Goal: Transaction & Acquisition: Obtain resource

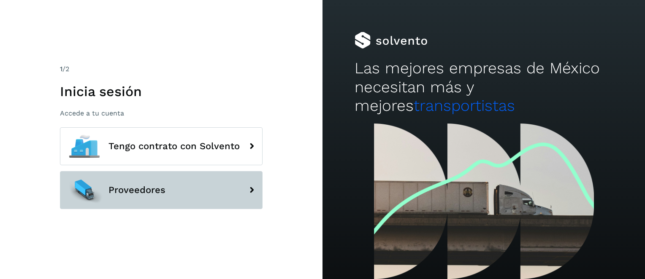
click at [135, 196] on button "Proveedores" at bounding box center [161, 190] width 202 height 38
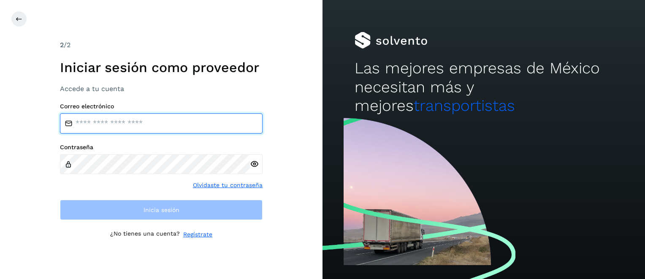
type input "**********"
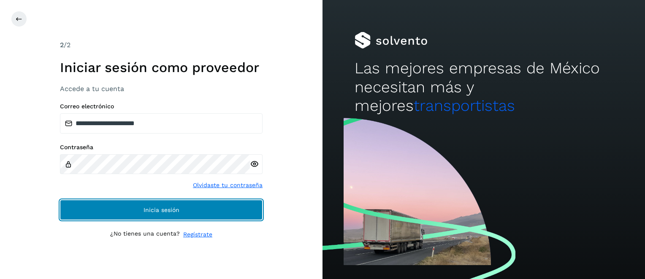
click at [142, 205] on button "Inicia sesión" at bounding box center [161, 210] width 202 height 20
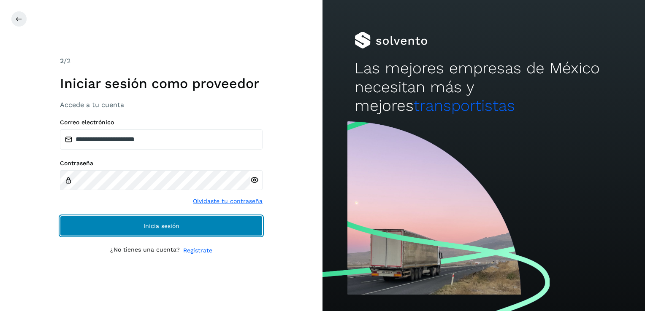
click at [169, 223] on span "Inicia sesión" at bounding box center [161, 226] width 36 height 6
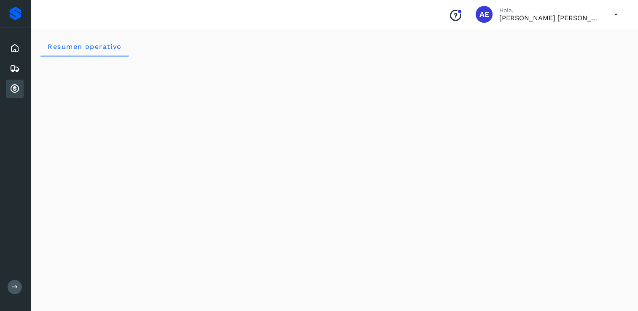
click at [13, 92] on icon at bounding box center [15, 89] width 10 height 10
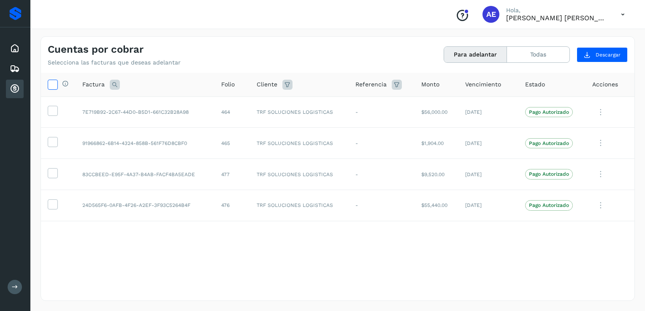
click at [51, 84] on icon at bounding box center [52, 84] width 9 height 9
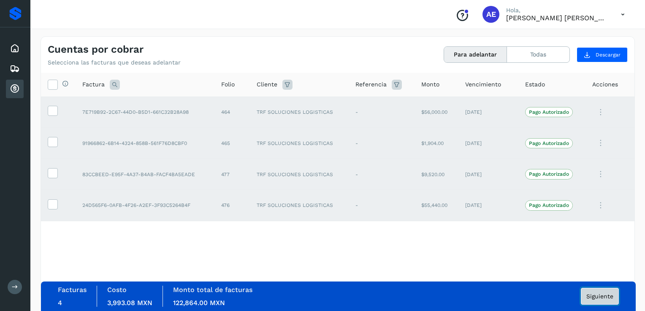
click at [606, 279] on span "Siguiente" at bounding box center [599, 297] width 27 height 6
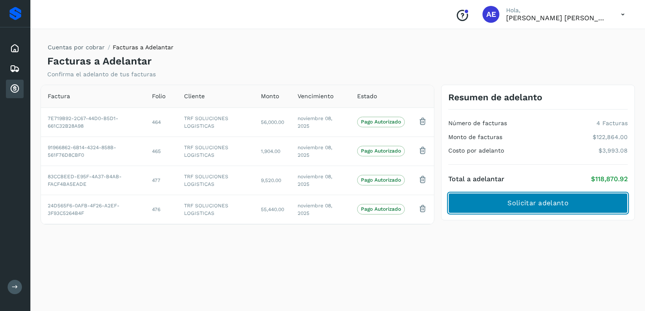
click at [555, 205] on span "Solicitar adelanto" at bounding box center [537, 203] width 61 height 9
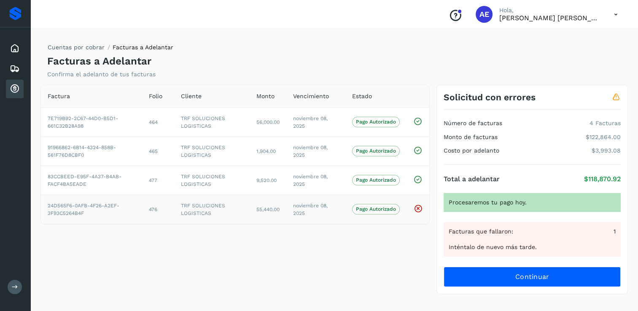
click at [324, 203] on span "noviembre 08, 2025" at bounding box center [310, 209] width 35 height 13
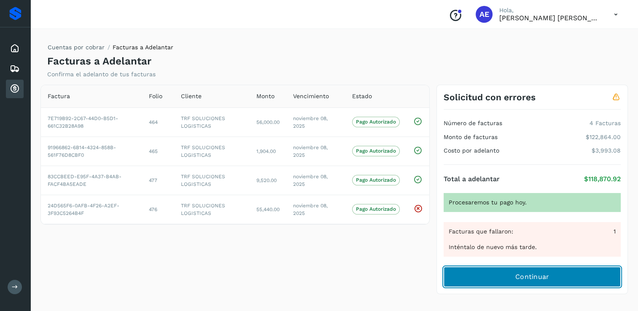
click at [521, 276] on span "Continuar" at bounding box center [532, 277] width 34 height 9
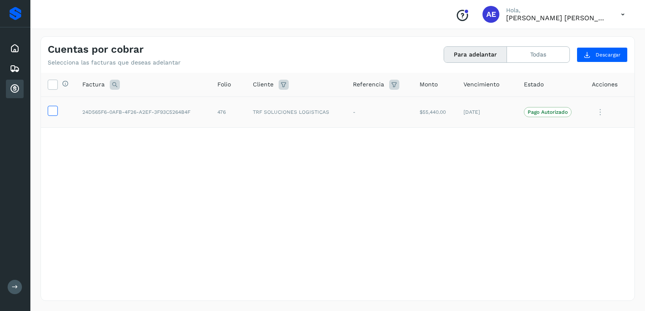
click at [51, 109] on icon at bounding box center [52, 110] width 9 height 9
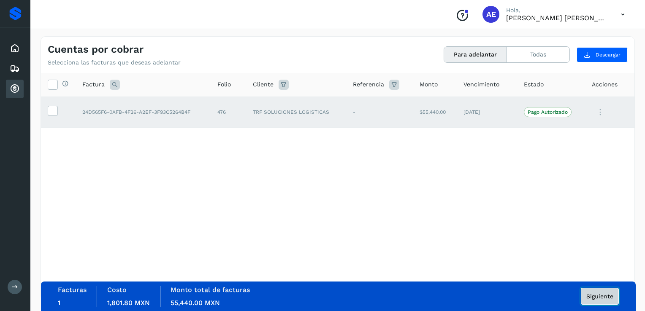
click at [595, 279] on span "Siguiente" at bounding box center [599, 297] width 27 height 6
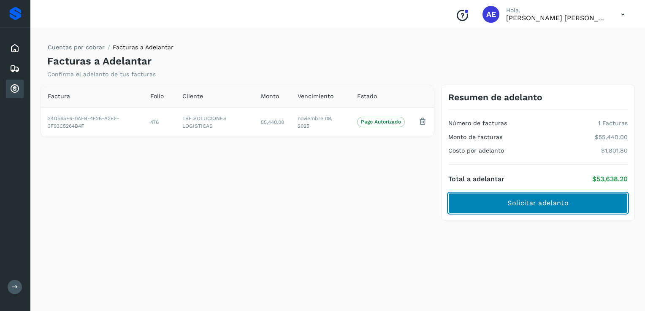
click at [542, 199] on span "Solicitar adelanto" at bounding box center [537, 203] width 61 height 9
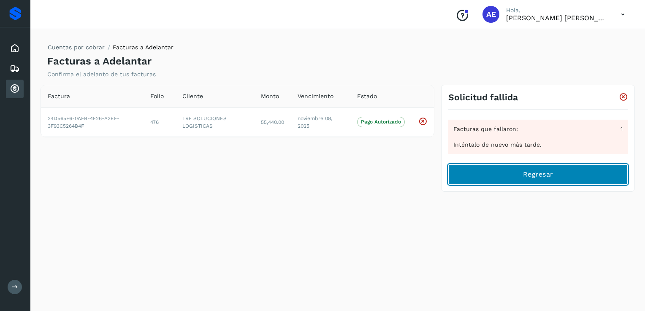
click at [470, 178] on button "Regresar" at bounding box center [537, 175] width 179 height 20
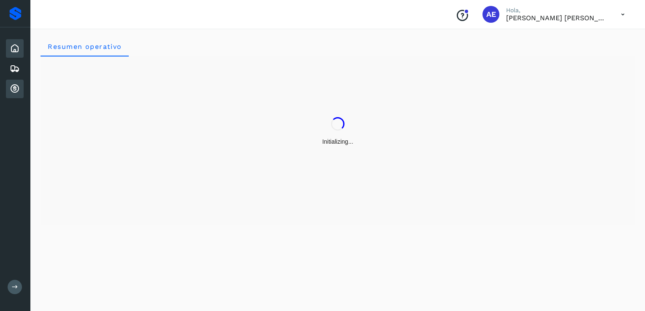
click at [16, 87] on icon at bounding box center [15, 89] width 10 height 10
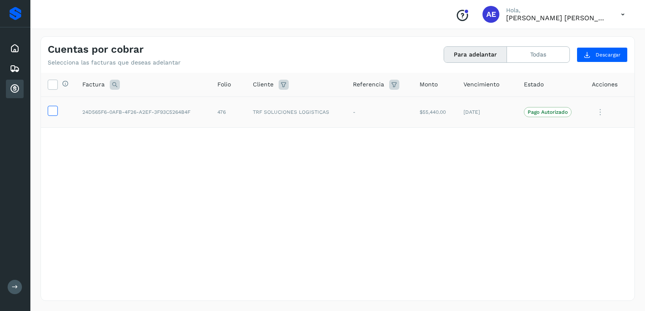
click at [52, 107] on icon at bounding box center [52, 110] width 9 height 9
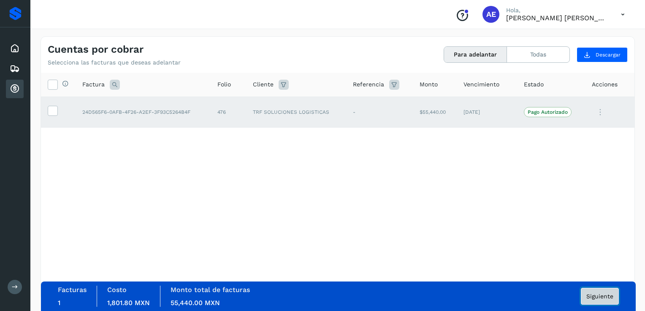
click at [603, 296] on span "Siguiente" at bounding box center [599, 297] width 27 height 6
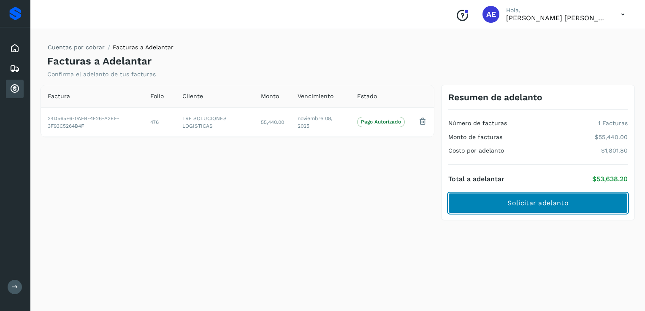
click at [483, 205] on button "Solicitar adelanto" at bounding box center [537, 203] width 179 height 20
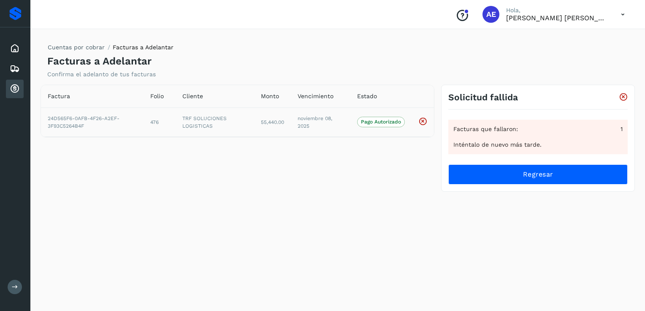
click at [191, 125] on td "TRF SOLUCIONES LOGISTICAS" at bounding box center [214, 122] width 78 height 29
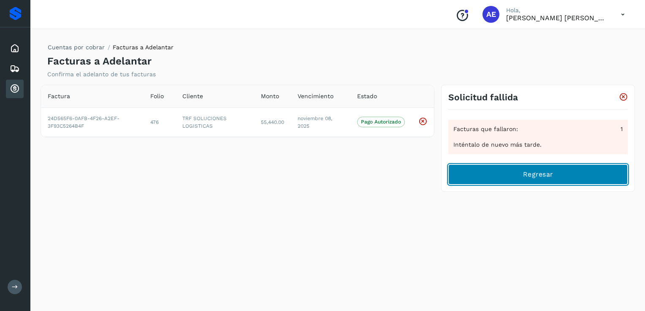
click at [502, 173] on button "Regresar" at bounding box center [537, 175] width 179 height 20
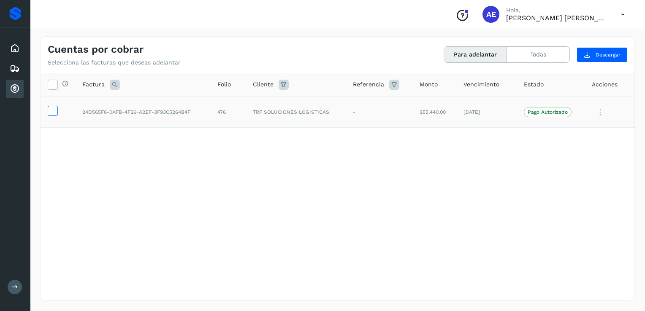
click at [56, 111] on icon at bounding box center [52, 110] width 9 height 9
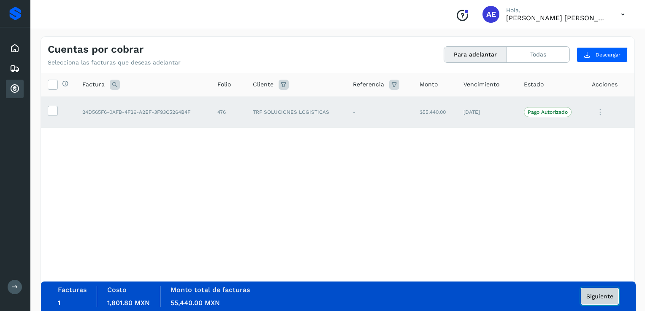
click at [605, 300] on button "Siguiente" at bounding box center [599, 296] width 38 height 17
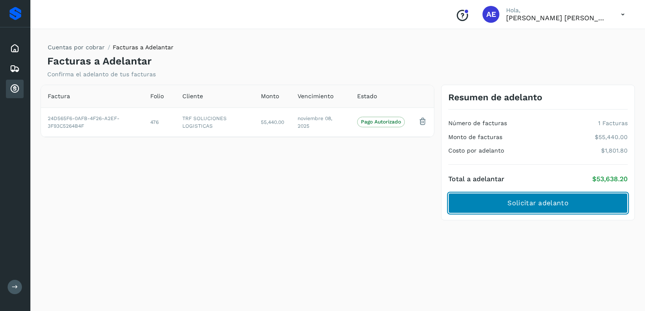
click at [528, 201] on span "Solicitar adelanto" at bounding box center [537, 203] width 61 height 9
